Goal: Task Accomplishment & Management: Manage account settings

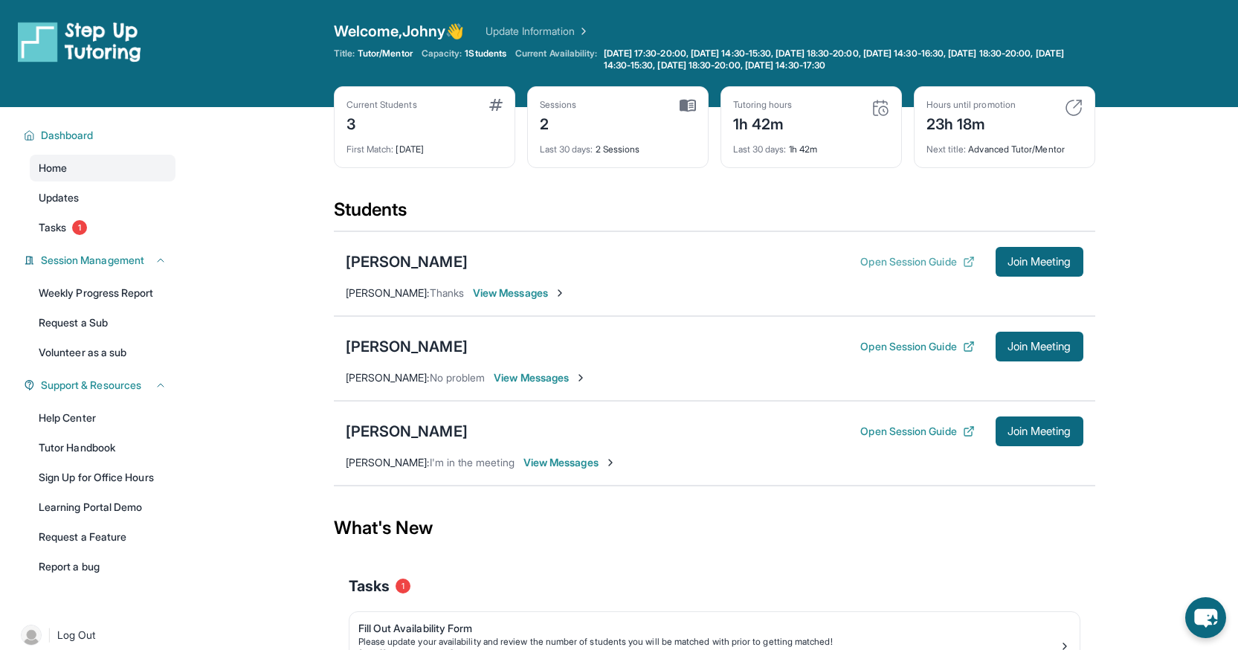
click at [900, 260] on button "Open Session Guide" at bounding box center [917, 261] width 114 height 15
click at [897, 345] on button "Open Session Guide" at bounding box center [917, 346] width 114 height 15
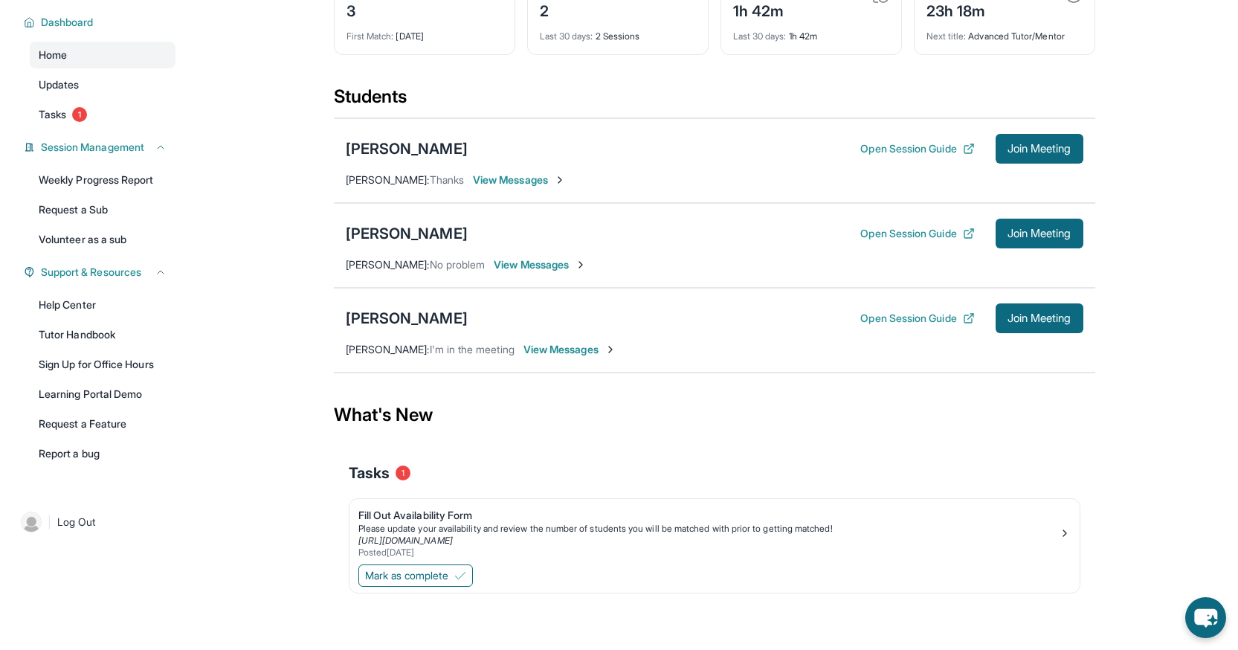
scroll to position [103, 0]
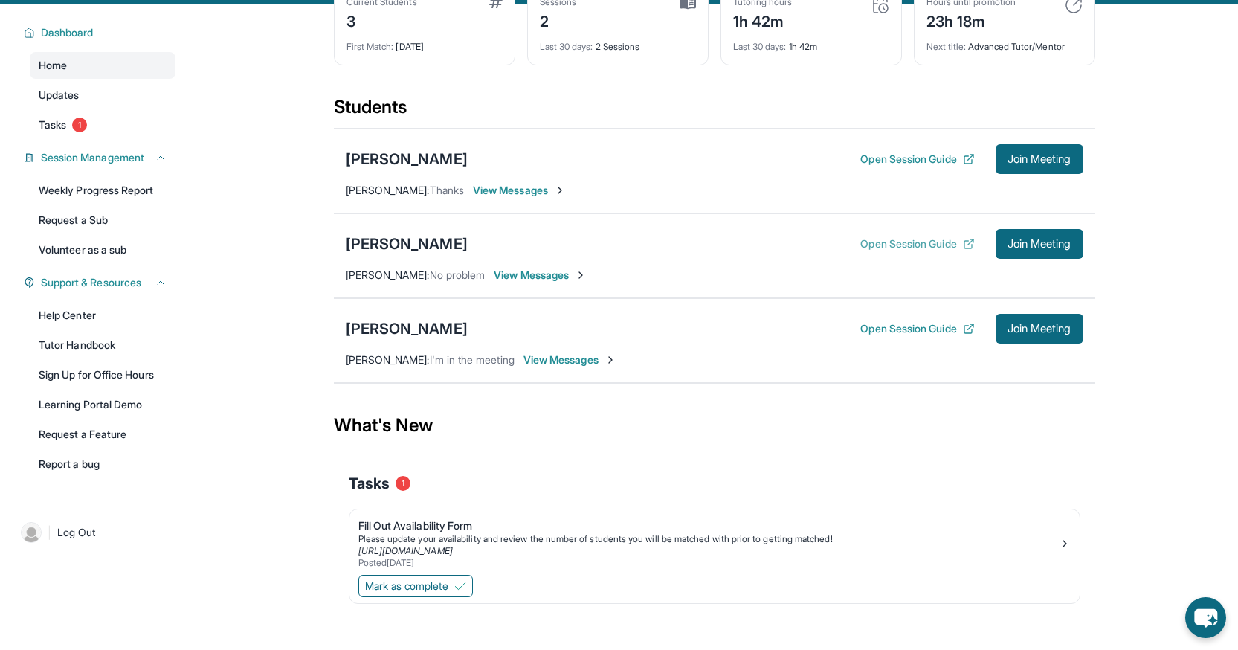
click at [877, 249] on button "Open Session Guide" at bounding box center [917, 243] width 114 height 15
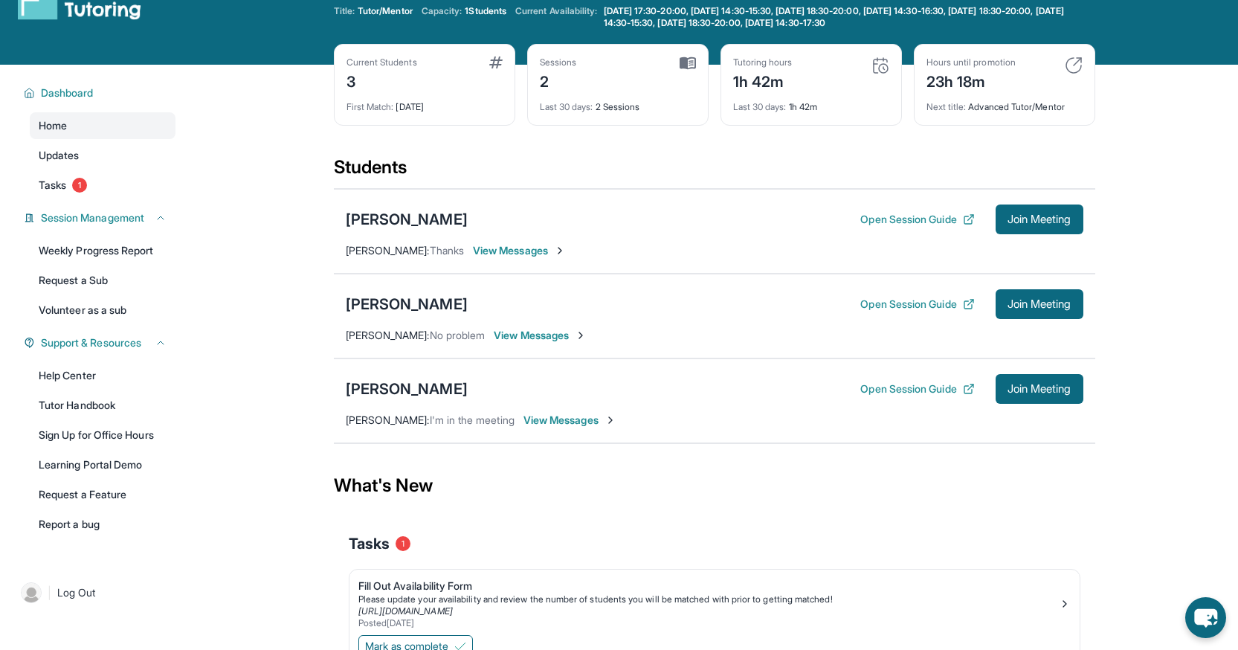
scroll to position [0, 0]
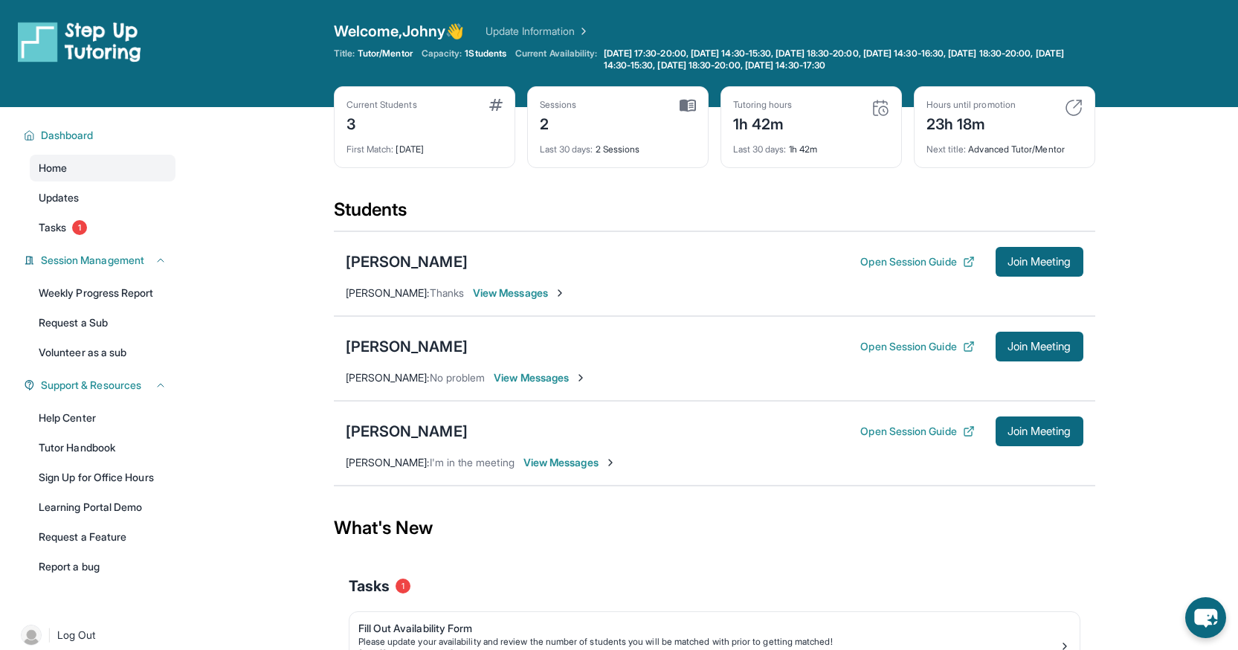
scroll to position [13, 0]
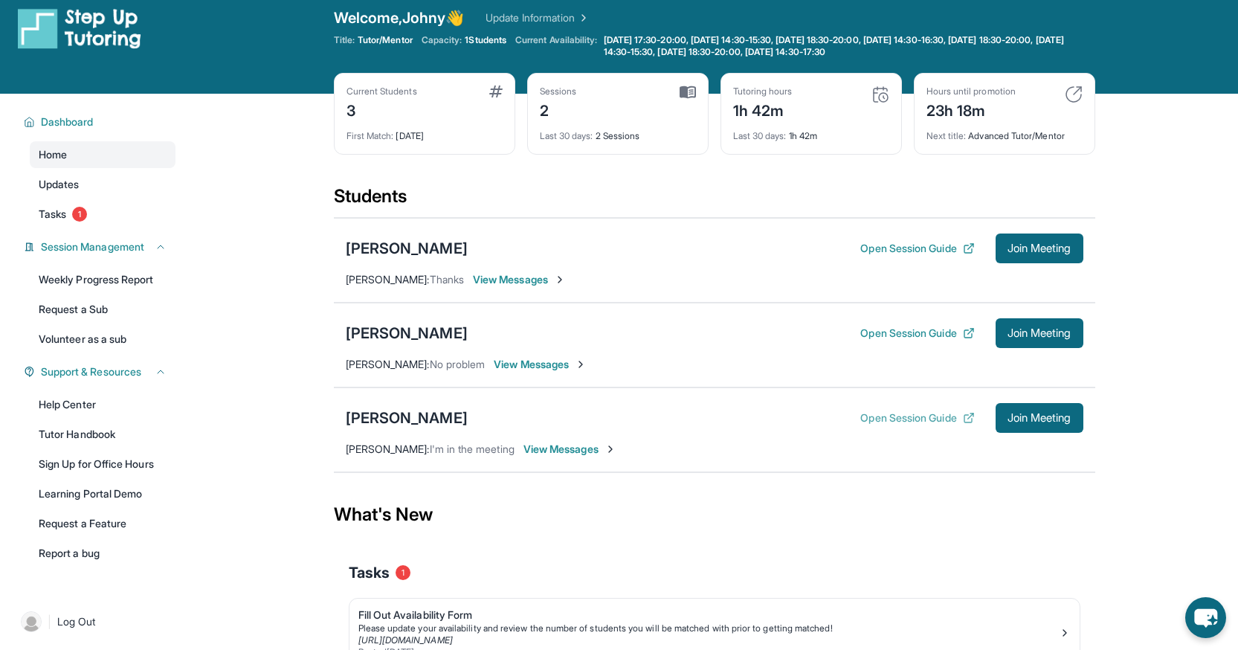
click at [879, 419] on button "Open Session Guide" at bounding box center [917, 417] width 114 height 15
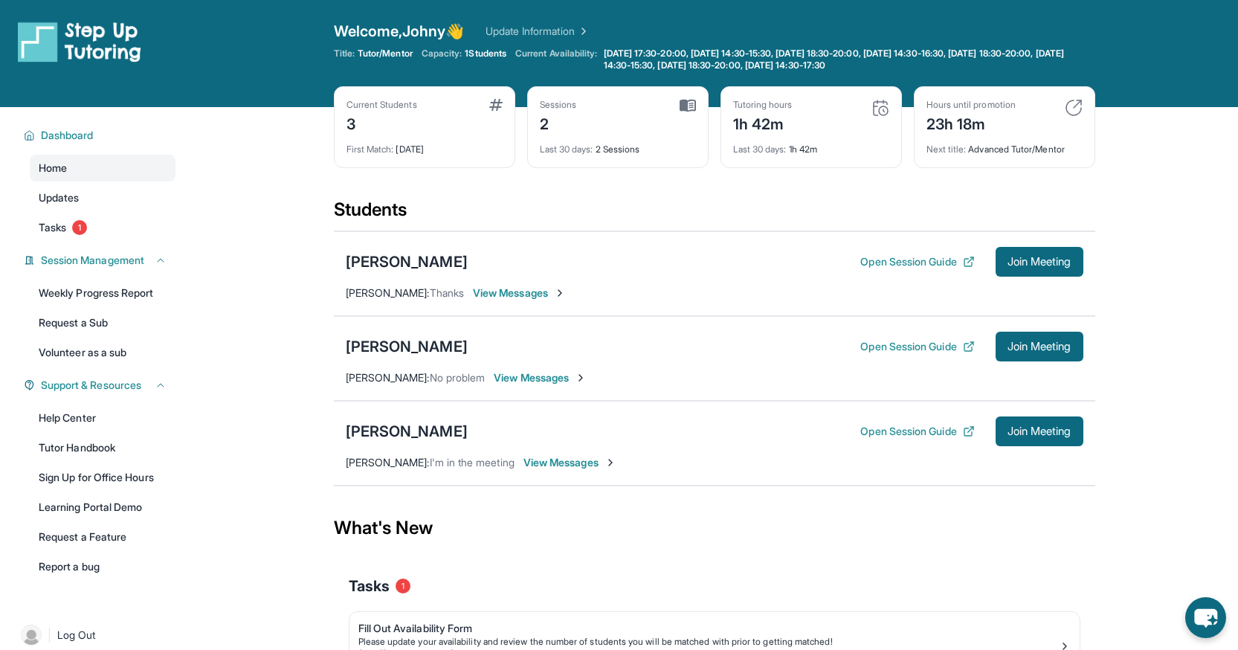
click at [874, 439] on div "Open Session Guide Join Meeting" at bounding box center [971, 431] width 222 height 30
click at [874, 430] on button "Open Session Guide" at bounding box center [917, 431] width 114 height 15
click at [885, 346] on button "Open Session Guide" at bounding box center [917, 346] width 114 height 15
click at [878, 262] on button "Open Session Guide" at bounding box center [917, 261] width 114 height 15
click at [868, 347] on button "Open Session Guide" at bounding box center [917, 346] width 114 height 15
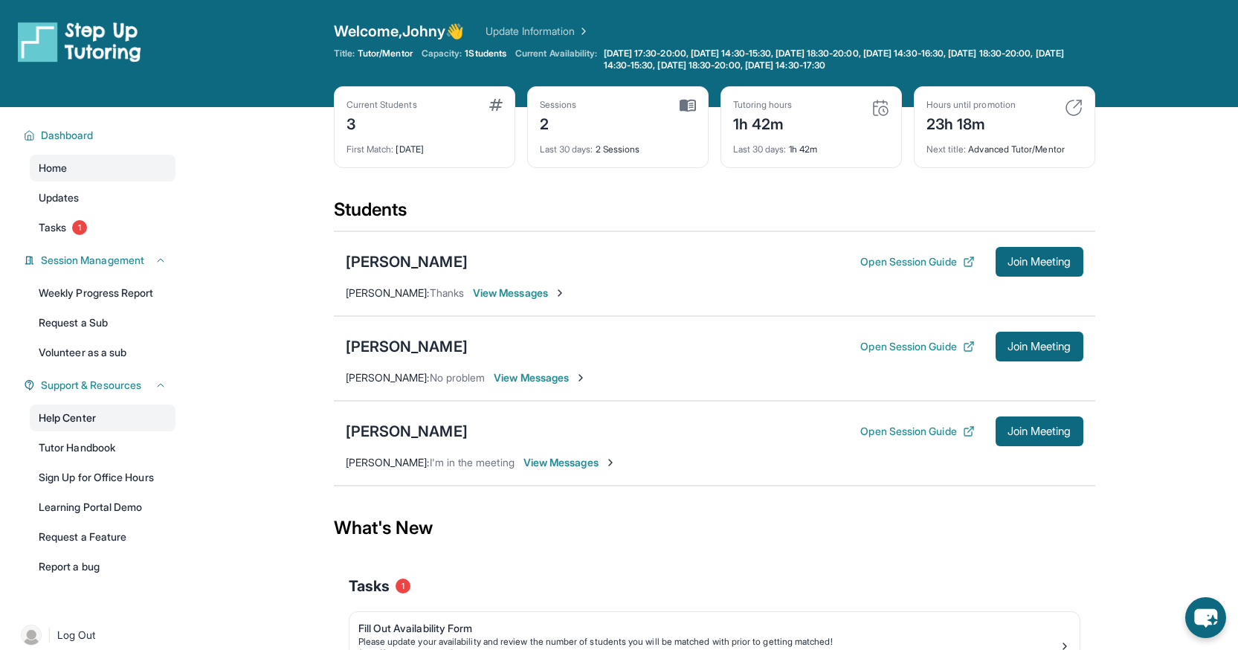
click at [106, 411] on link "Help Center" at bounding box center [103, 417] width 146 height 27
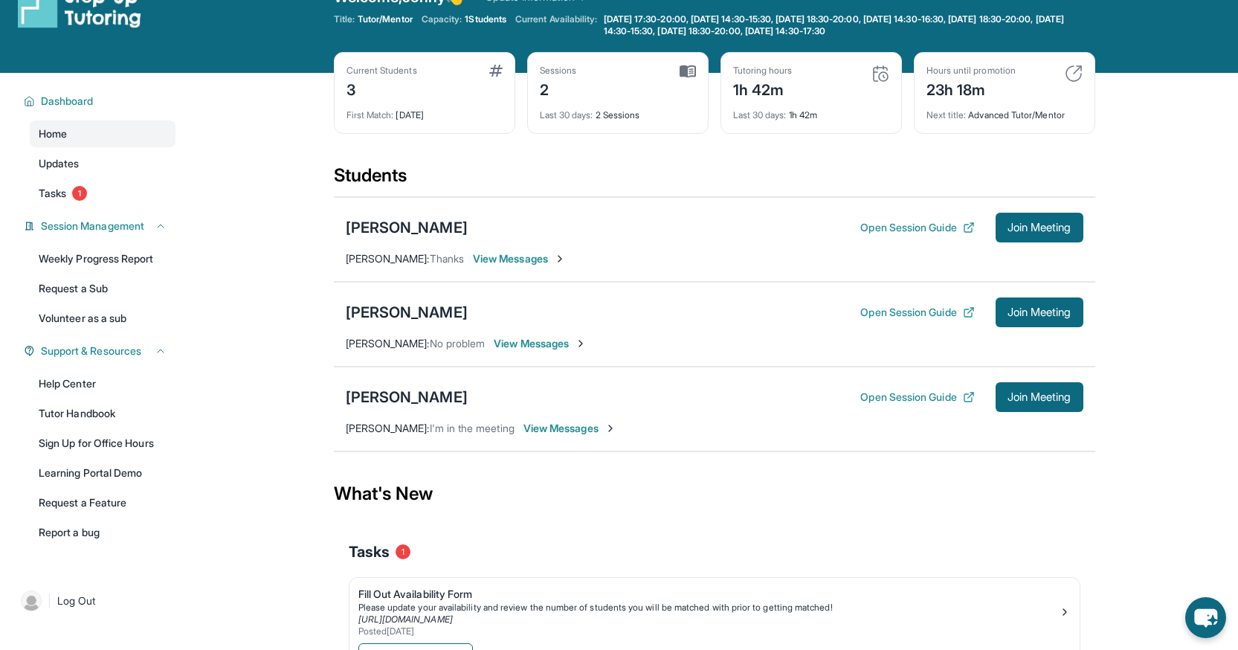
scroll to position [38, 0]
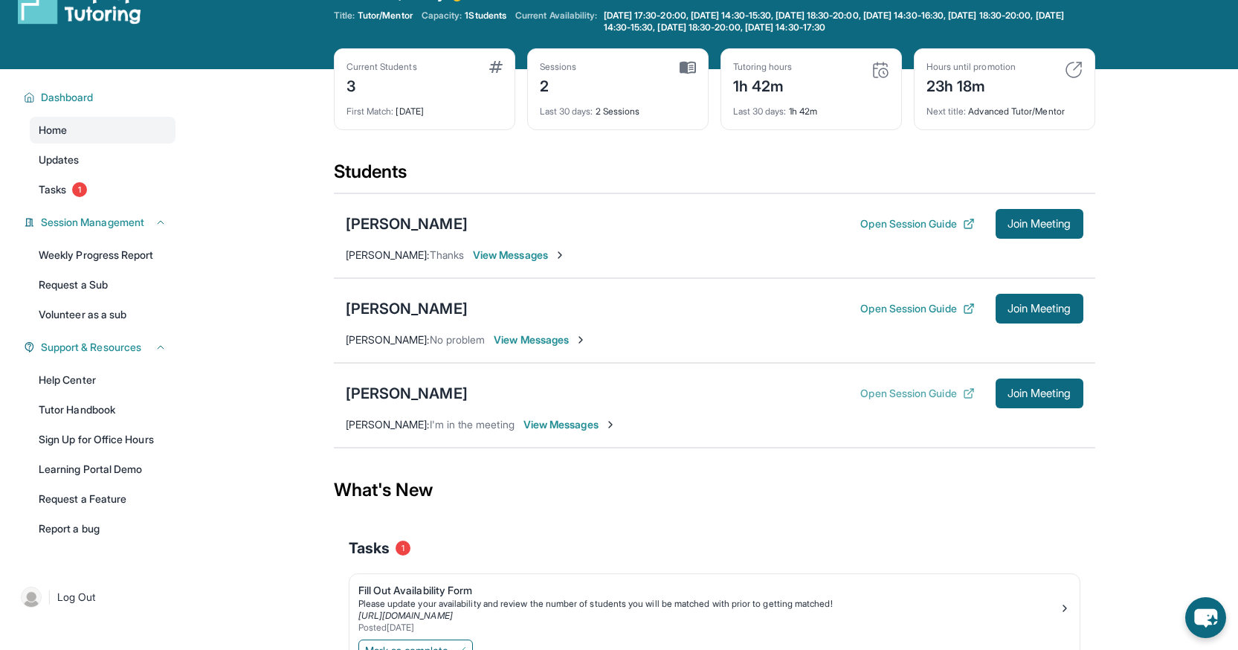
click at [894, 394] on button "Open Session Guide" at bounding box center [917, 393] width 114 height 15
click at [885, 315] on button "Open Session Guide" at bounding box center [917, 308] width 114 height 15
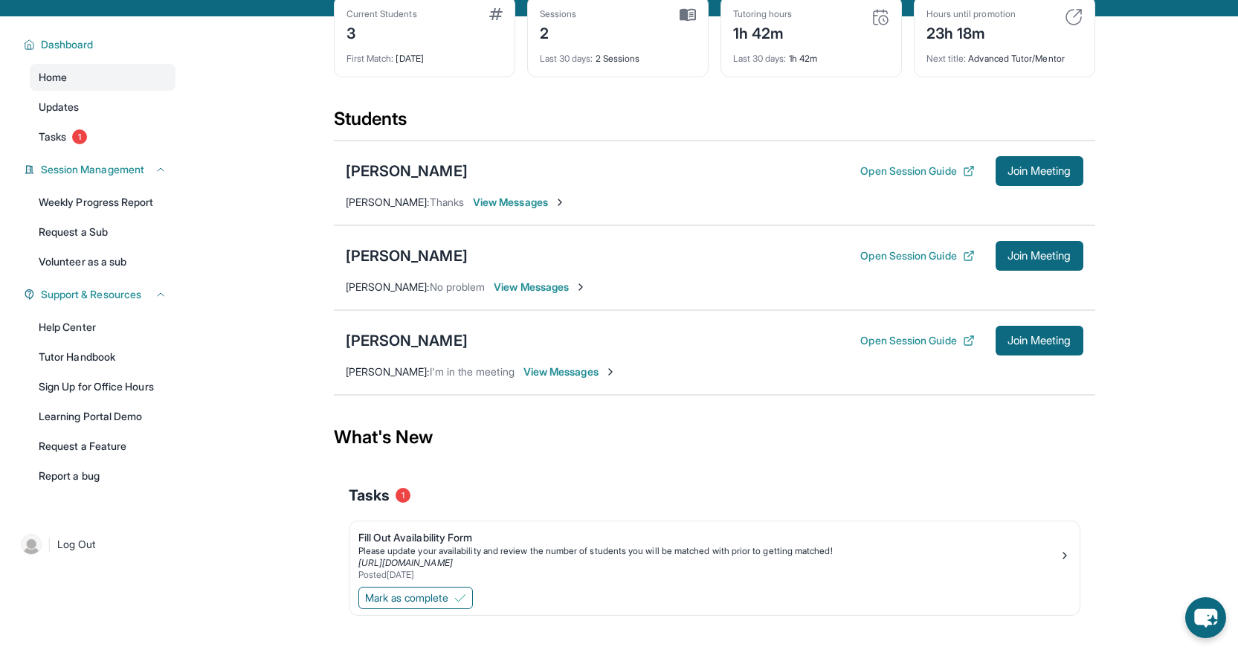
scroll to position [113, 0]
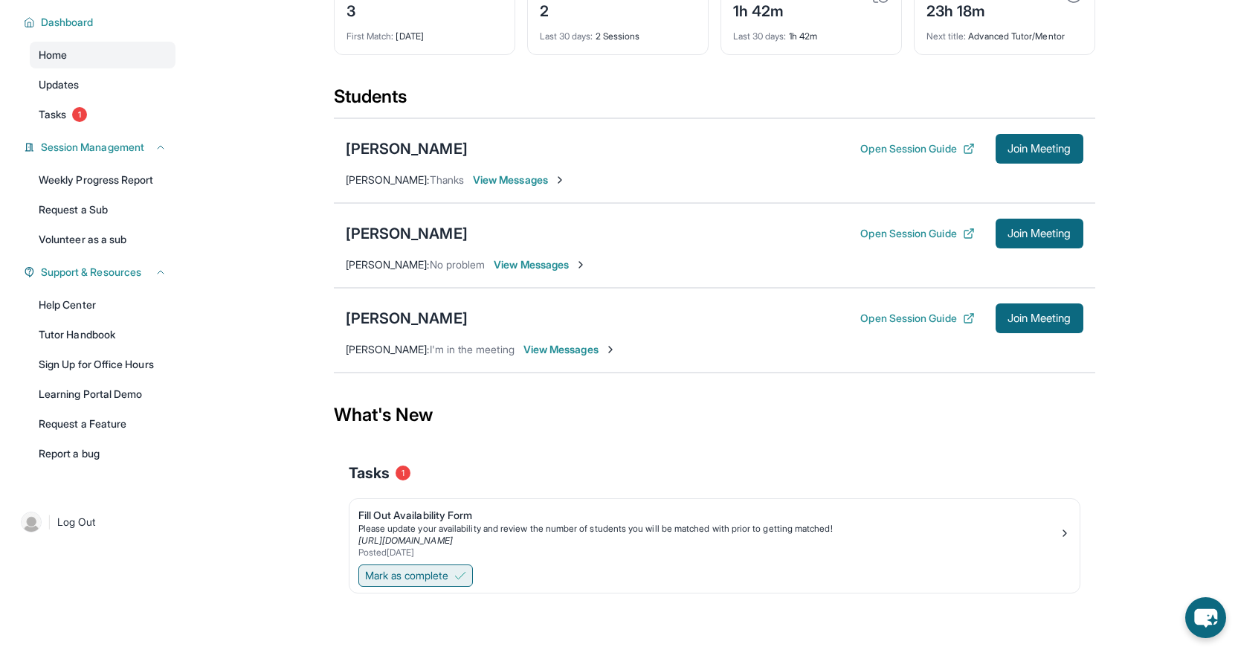
click at [435, 572] on span "Mark as complete" at bounding box center [406, 575] width 83 height 15
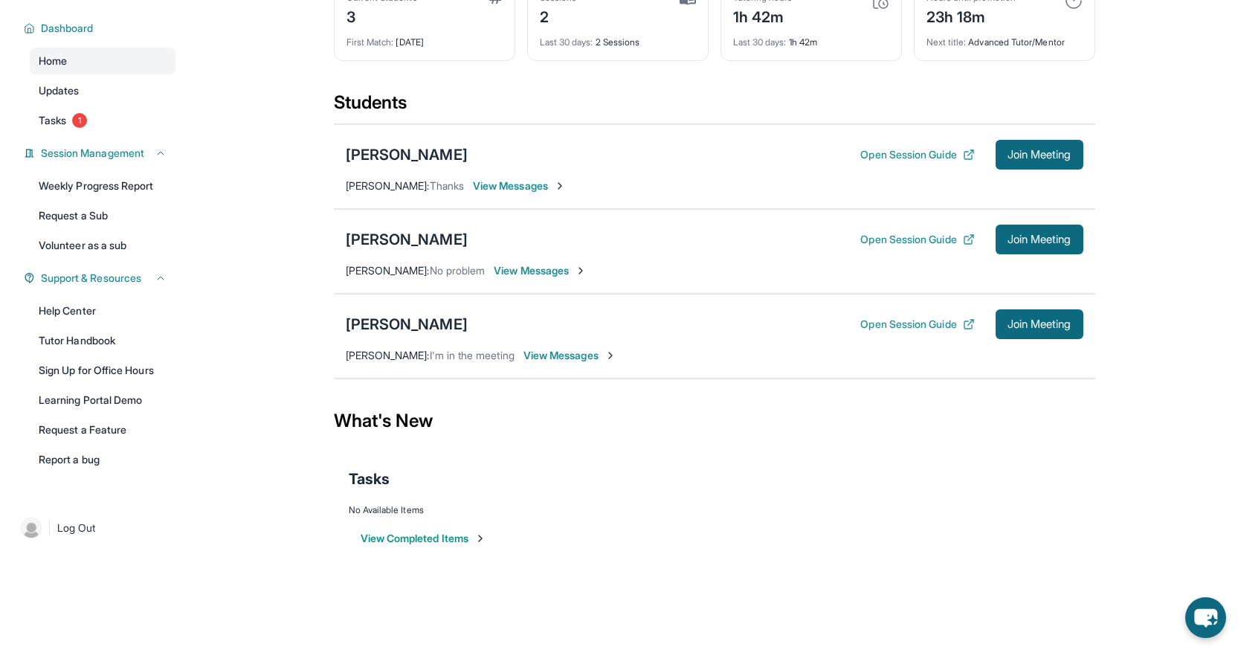
scroll to position [0, 0]
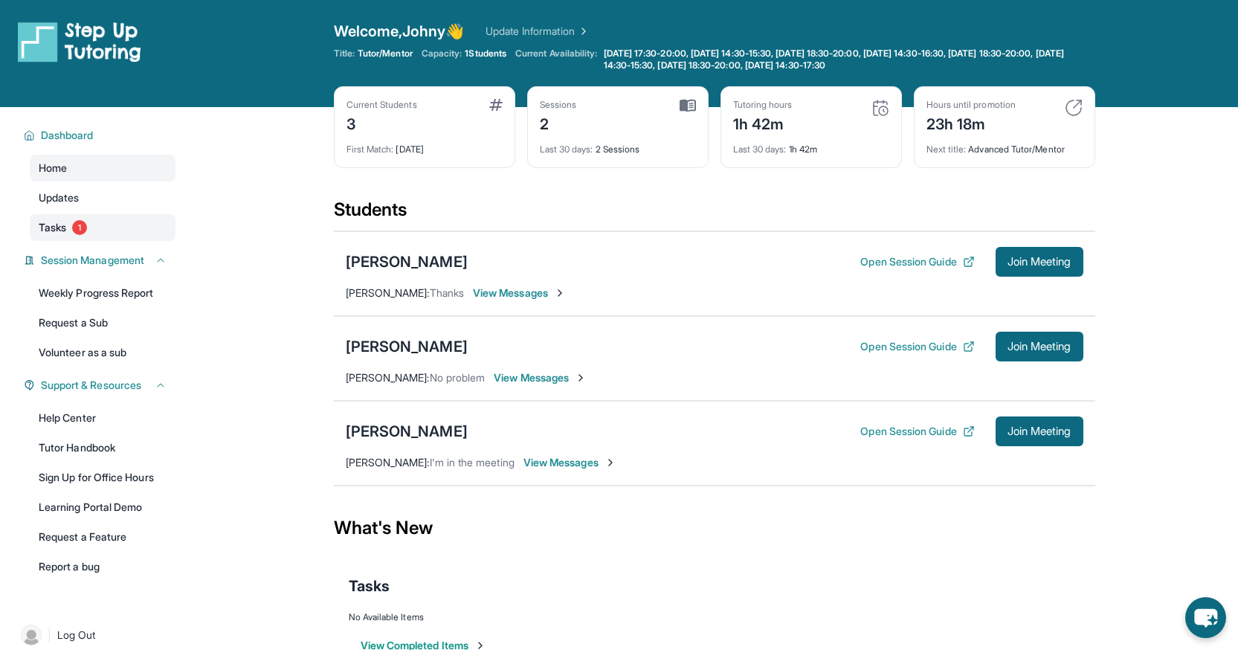
click at [59, 216] on link "Tasks 1" at bounding box center [103, 227] width 146 height 27
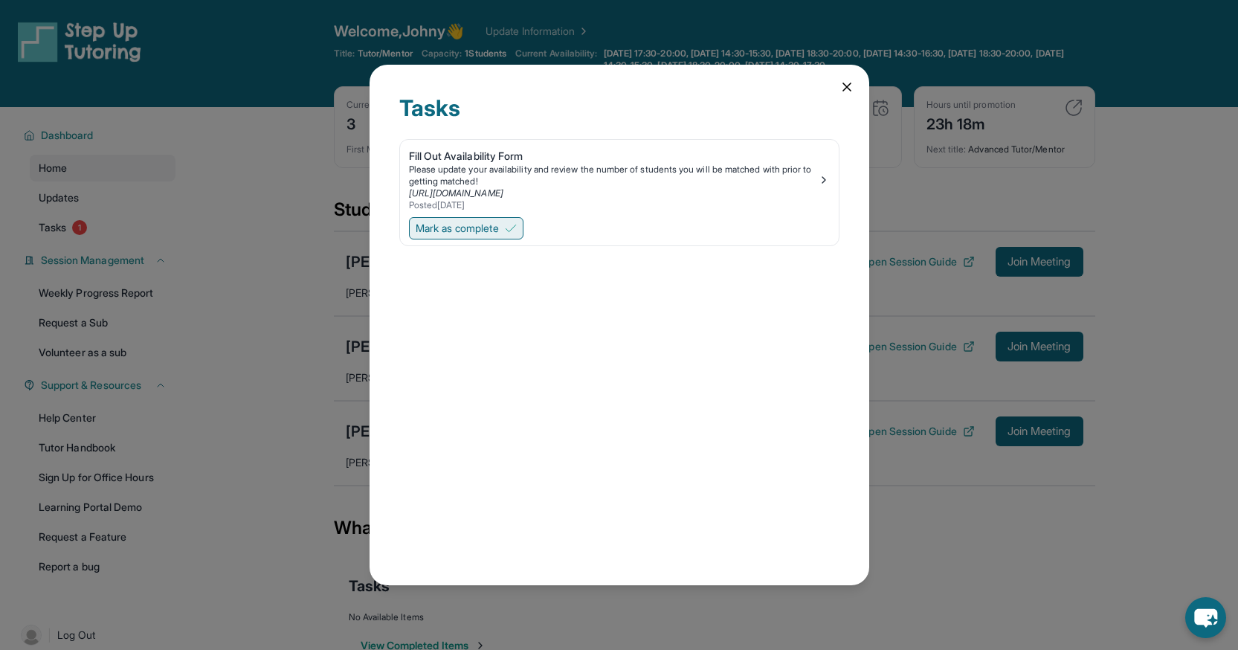
click at [475, 224] on span "Mark as complete" at bounding box center [457, 228] width 83 height 15
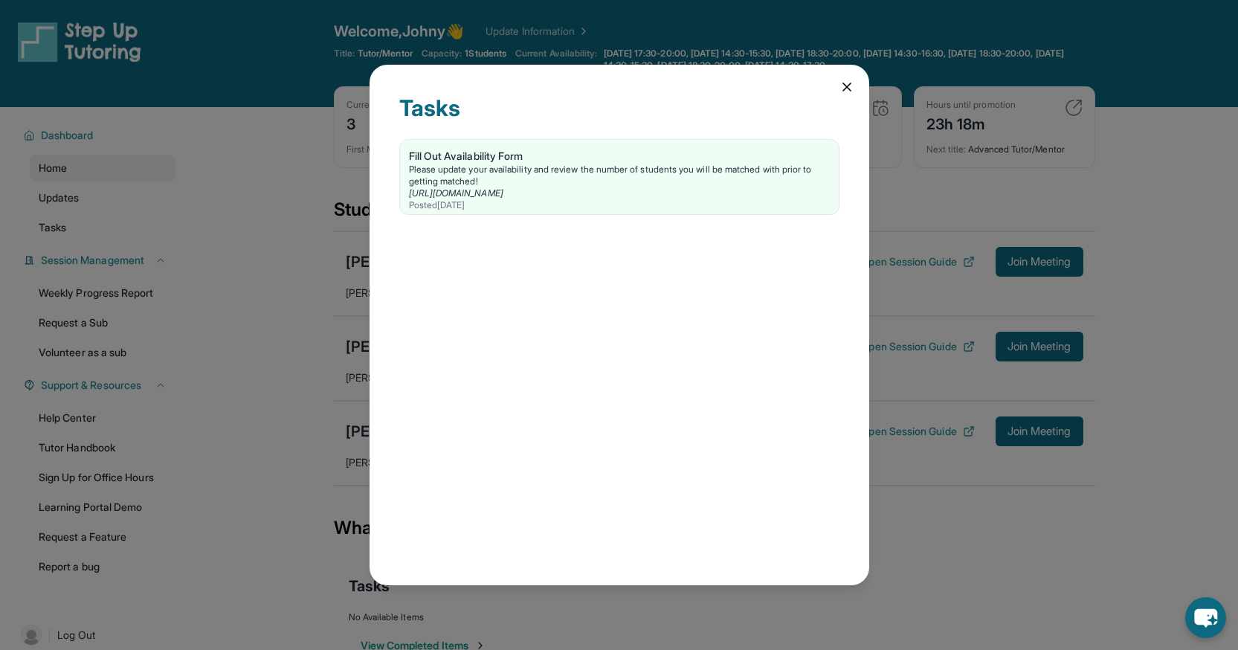
click at [272, 133] on div "Tasks Fill Out Availability Form Please update your availability and review the…" at bounding box center [619, 325] width 1238 height 650
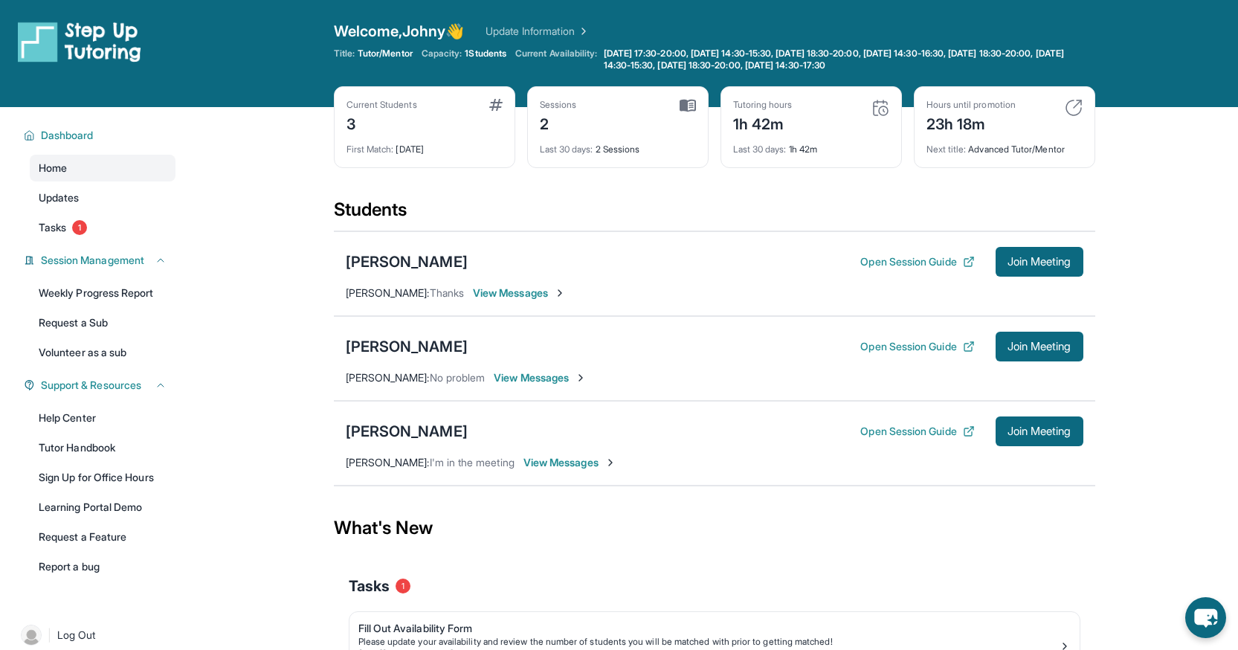
scroll to position [113, 0]
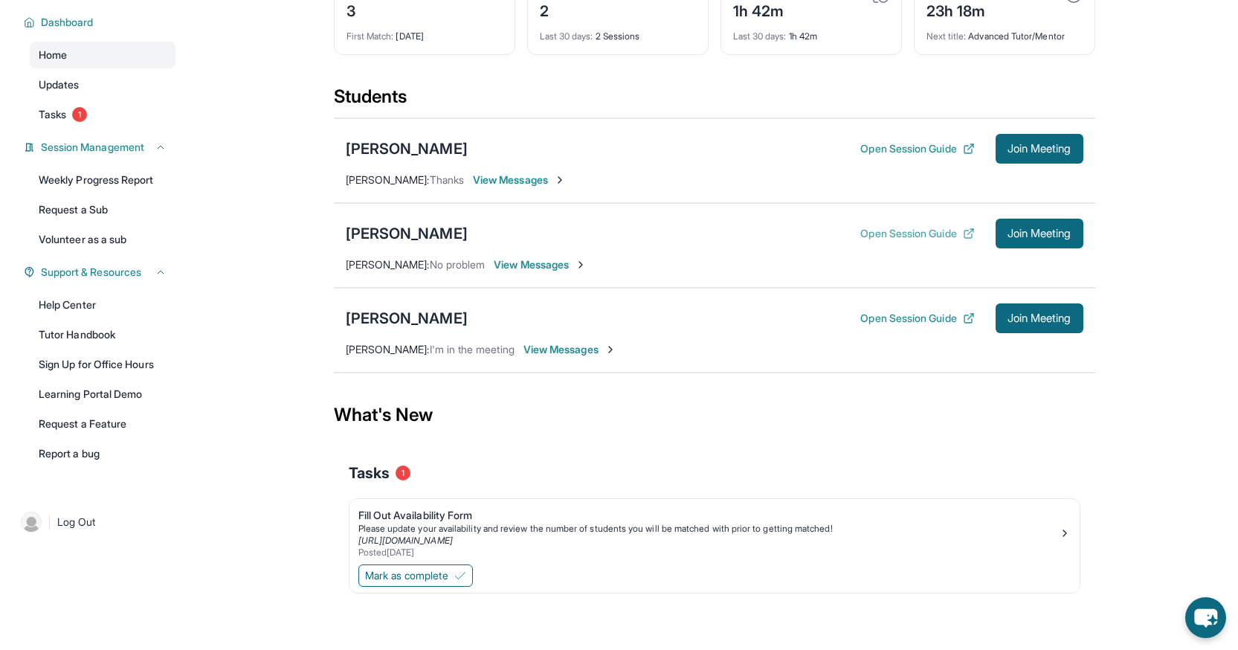
click at [873, 231] on button "Open Session Guide" at bounding box center [917, 233] width 114 height 15
click at [868, 146] on button "Open Session Guide" at bounding box center [917, 148] width 114 height 15
click at [888, 317] on button "Open Session Guide" at bounding box center [917, 318] width 114 height 15
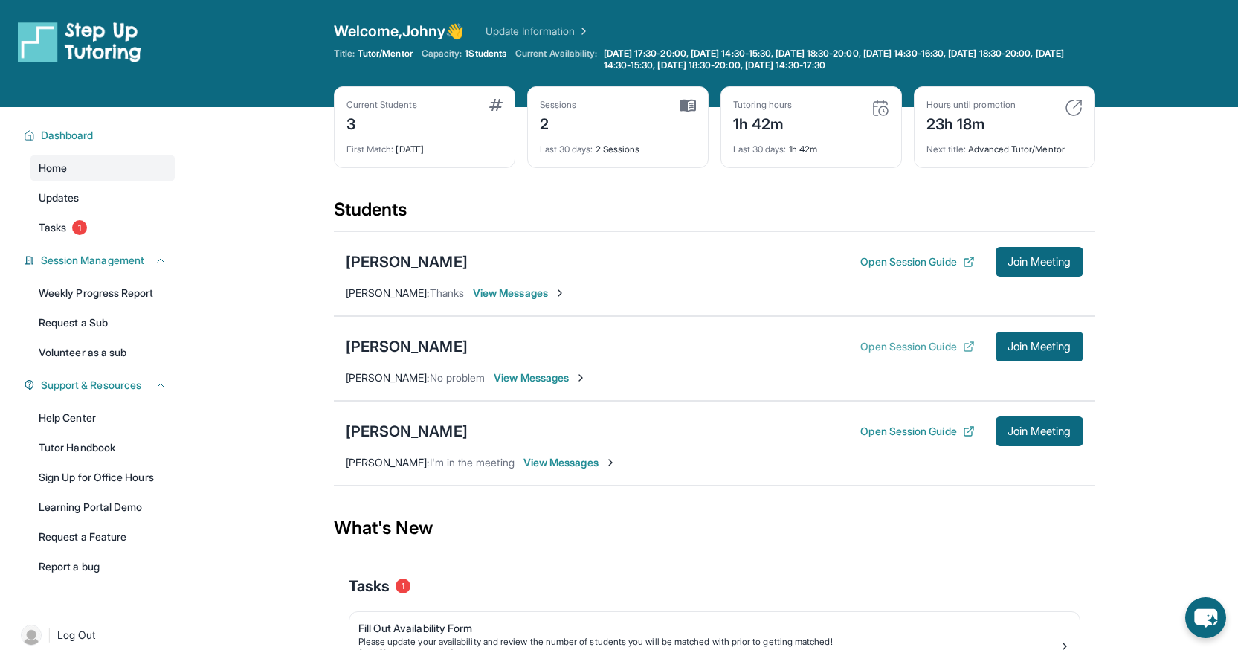
click at [881, 343] on button "Open Session Guide" at bounding box center [917, 346] width 114 height 15
click at [518, 378] on span "View Messages" at bounding box center [540, 377] width 93 height 15
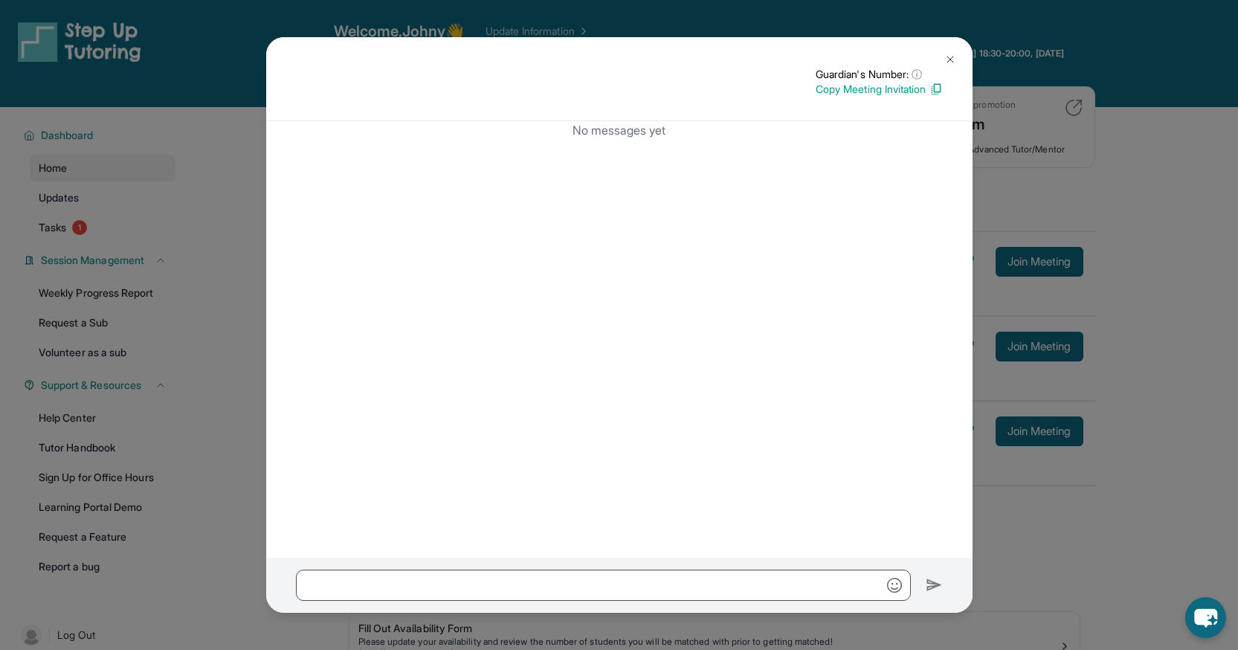
click at [214, 332] on div "Guardian's Number: ⓘ This isn't the guardian's real number — it's a private for…" at bounding box center [619, 325] width 1238 height 650
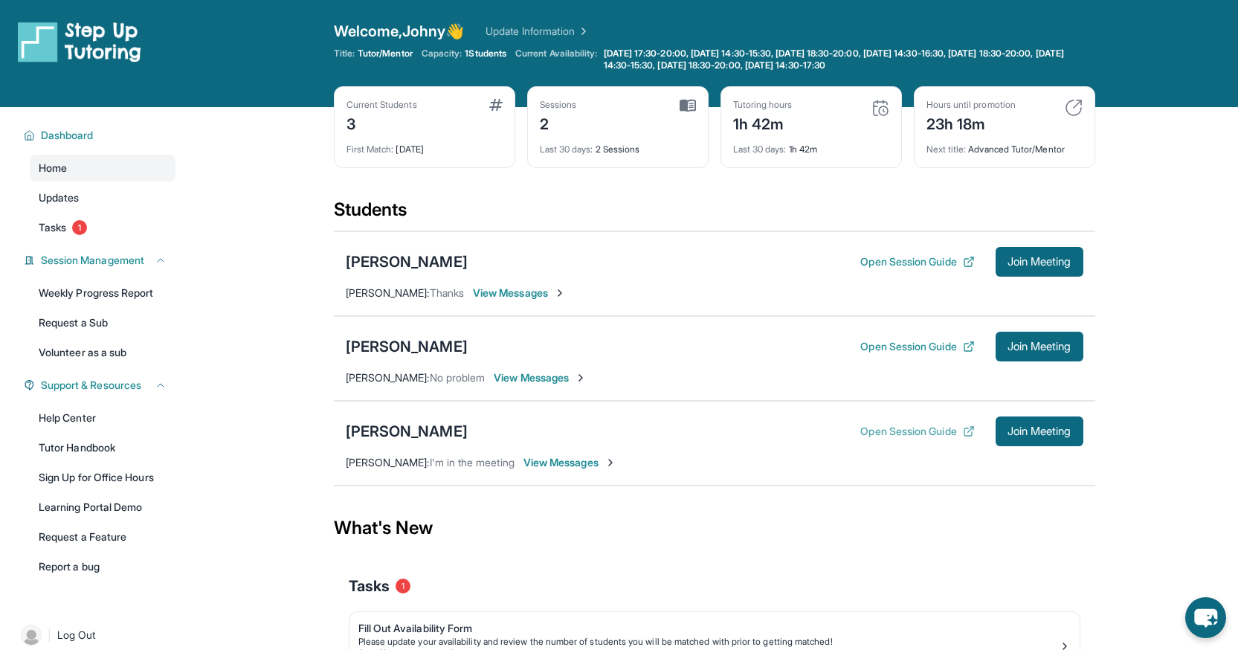
click at [865, 436] on button "Open Session Guide" at bounding box center [917, 431] width 114 height 15
